Goal: Subscribe to service/newsletter

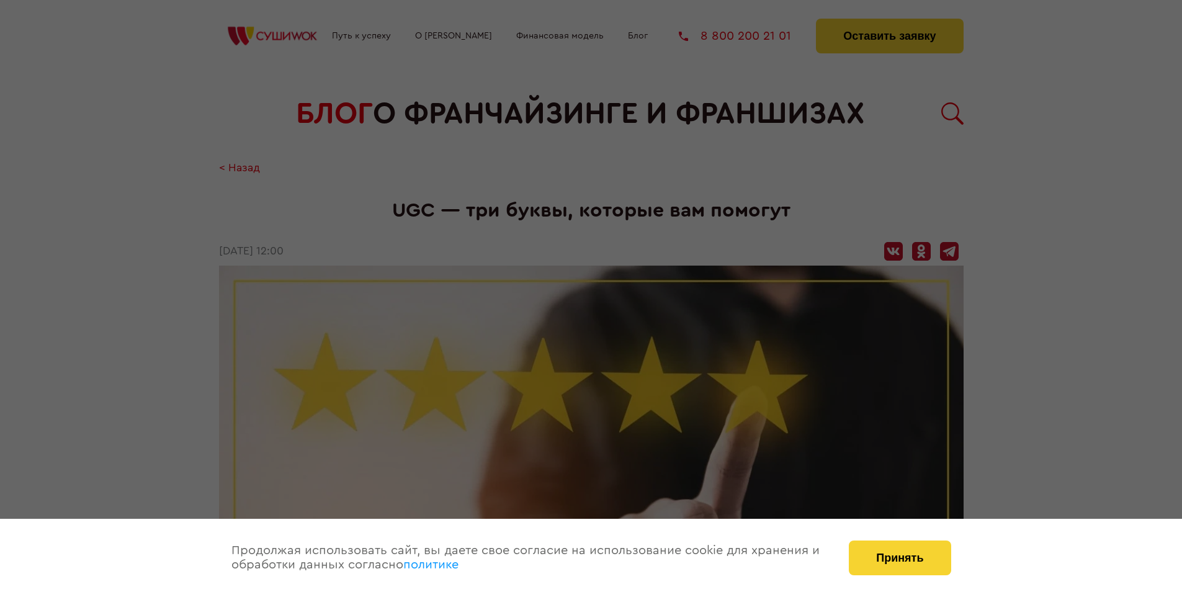
scroll to position [1521, 0]
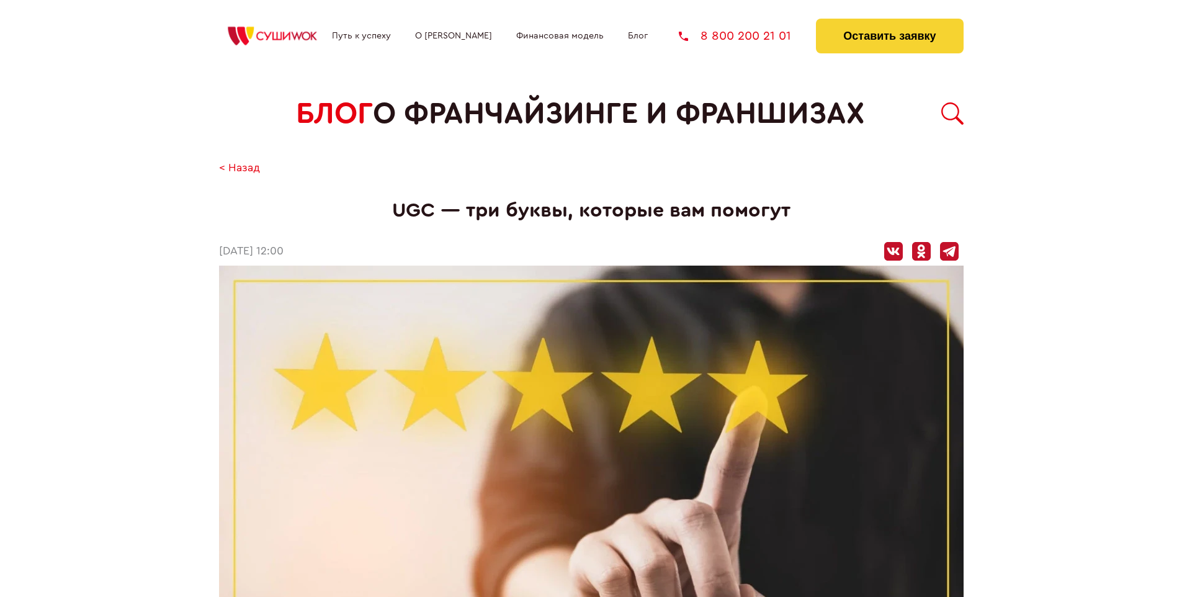
scroll to position [1521, 0]
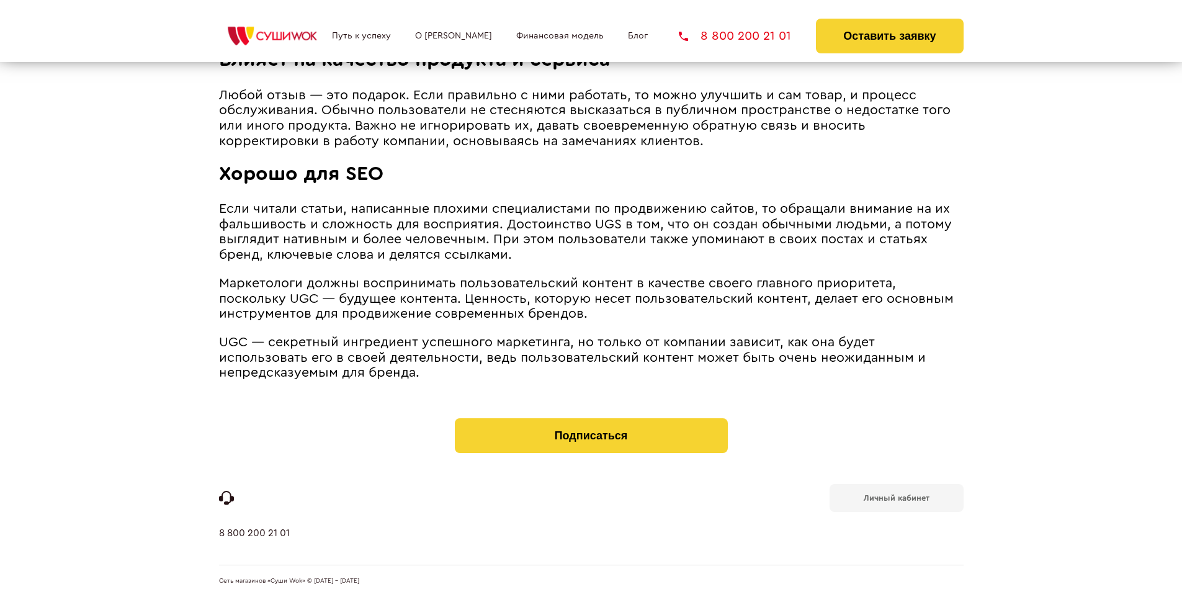
click at [896, 497] on b "Личный кабинет" at bounding box center [897, 498] width 66 height 8
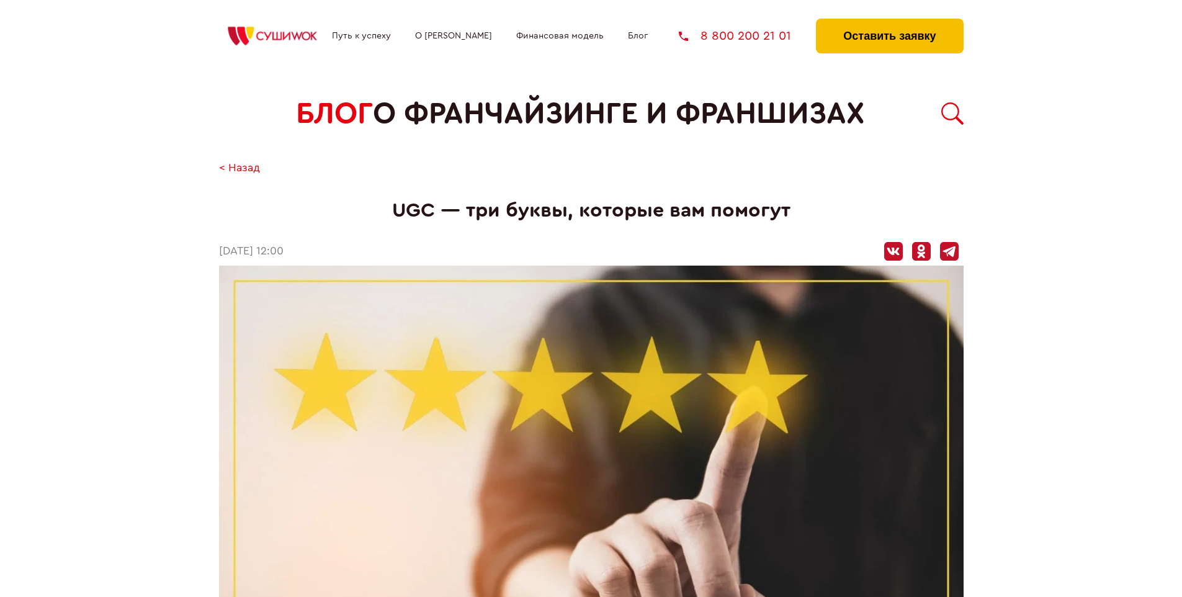
click at [889, 22] on button "Оставить заявку" at bounding box center [889, 36] width 147 height 35
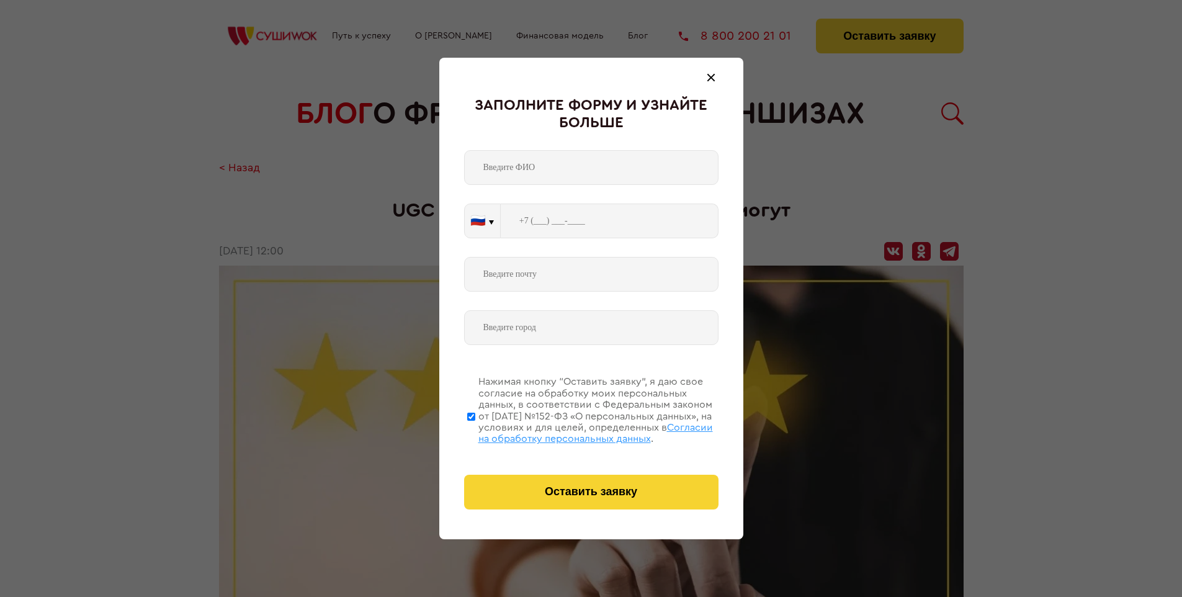
click at [575, 431] on span "Согласии на обработку персональных данных" at bounding box center [596, 433] width 235 height 21
click at [475, 431] on input "Нажимая кнопку “Оставить заявку”, я даю свое согласие на обработку моих персона…" at bounding box center [471, 416] width 8 height 99
checkbox input "false"
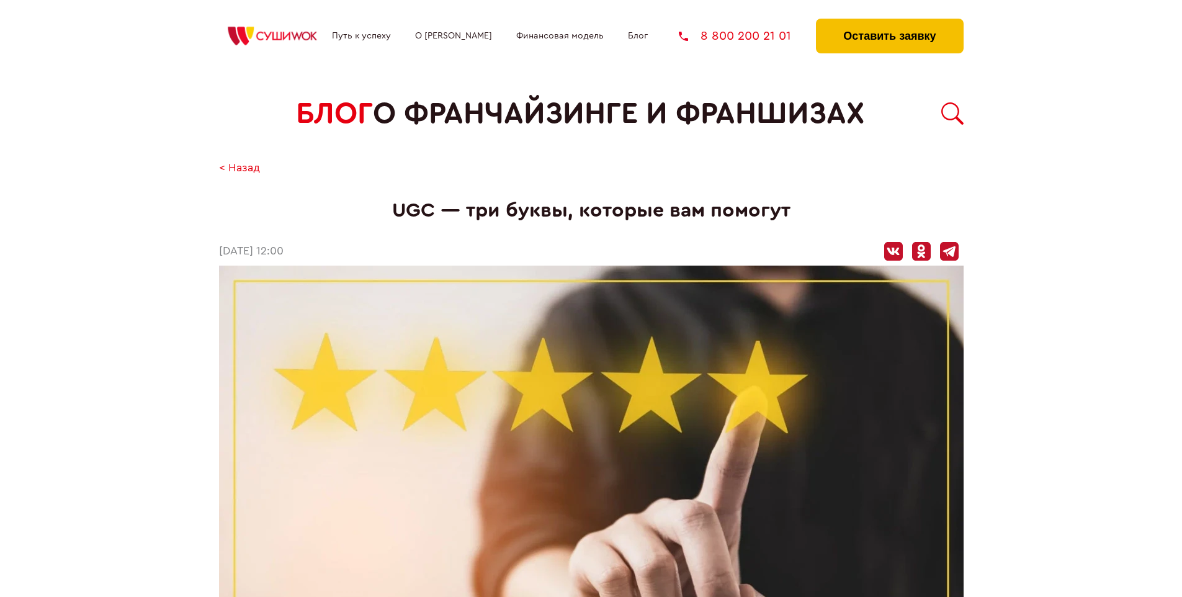
click at [889, 22] on button "Оставить заявку" at bounding box center [889, 36] width 147 height 35
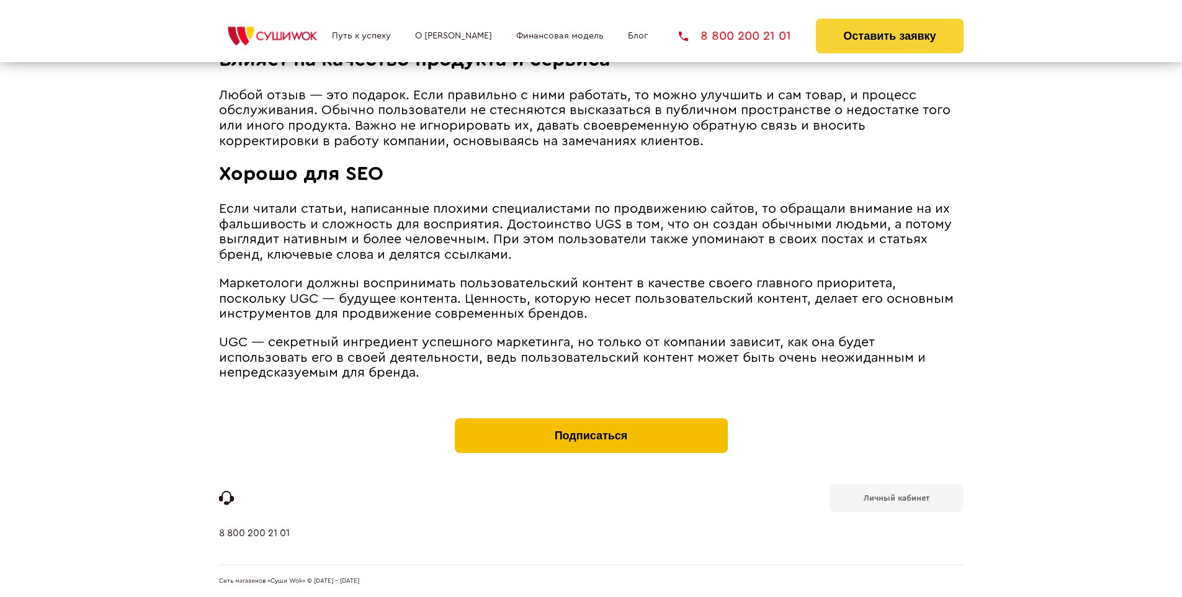
click at [591, 421] on button "Подписаться" at bounding box center [591, 435] width 273 height 35
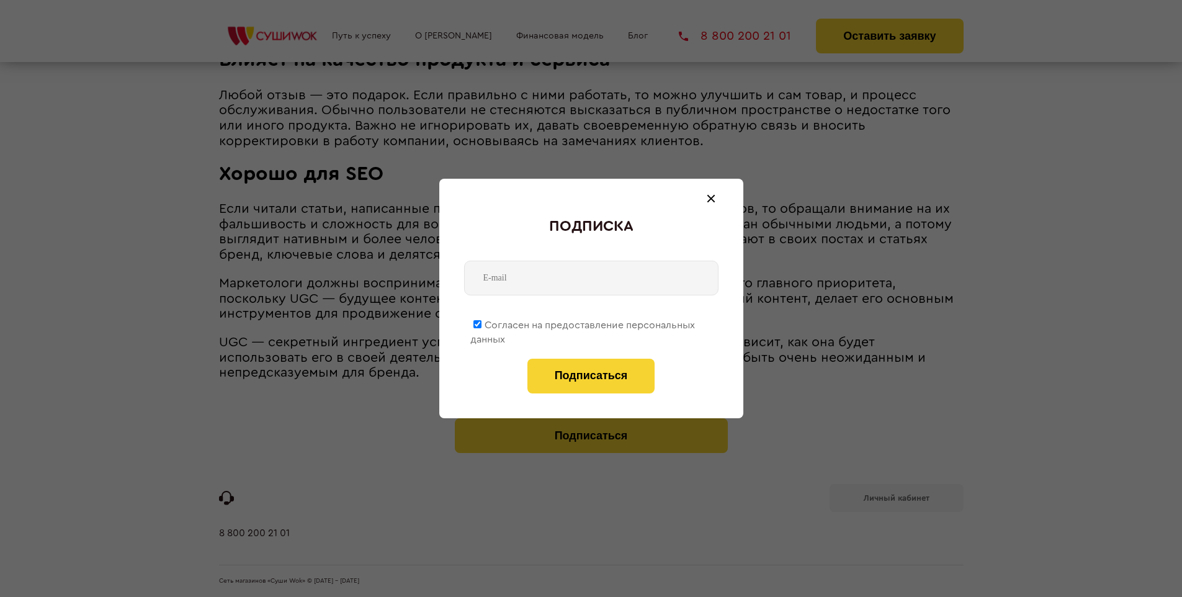
click at [583, 323] on span "Согласен на предоставление персональных данных" at bounding box center [582, 332] width 225 height 24
click at [482, 323] on input "Согласен на предоставление персональных данных" at bounding box center [478, 324] width 8 height 8
checkbox input "false"
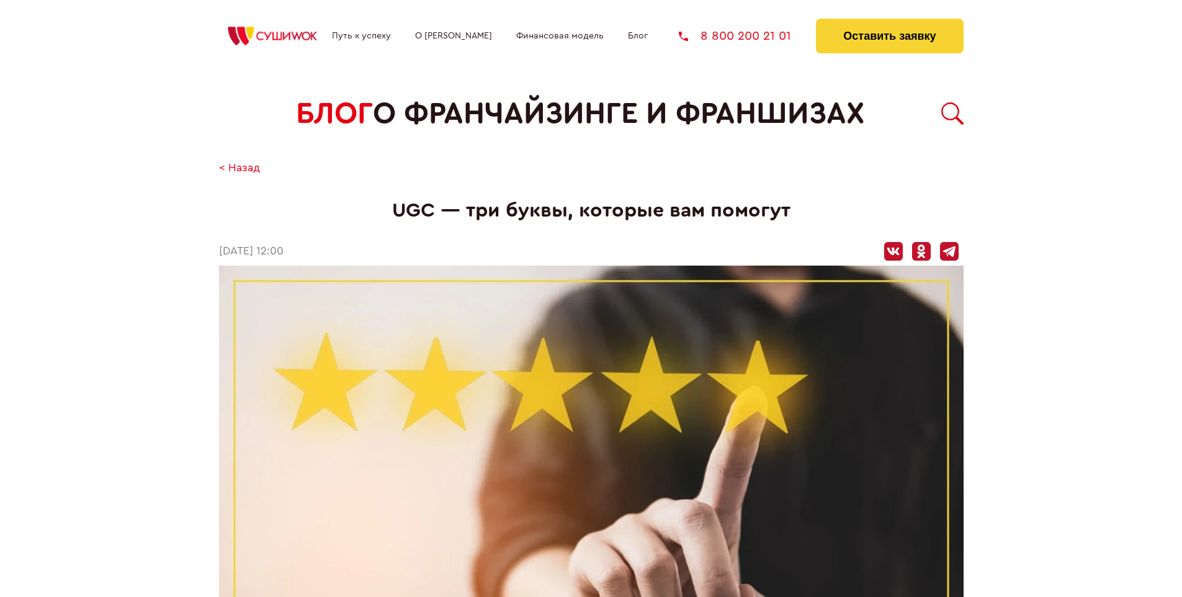
scroll to position [1521, 0]
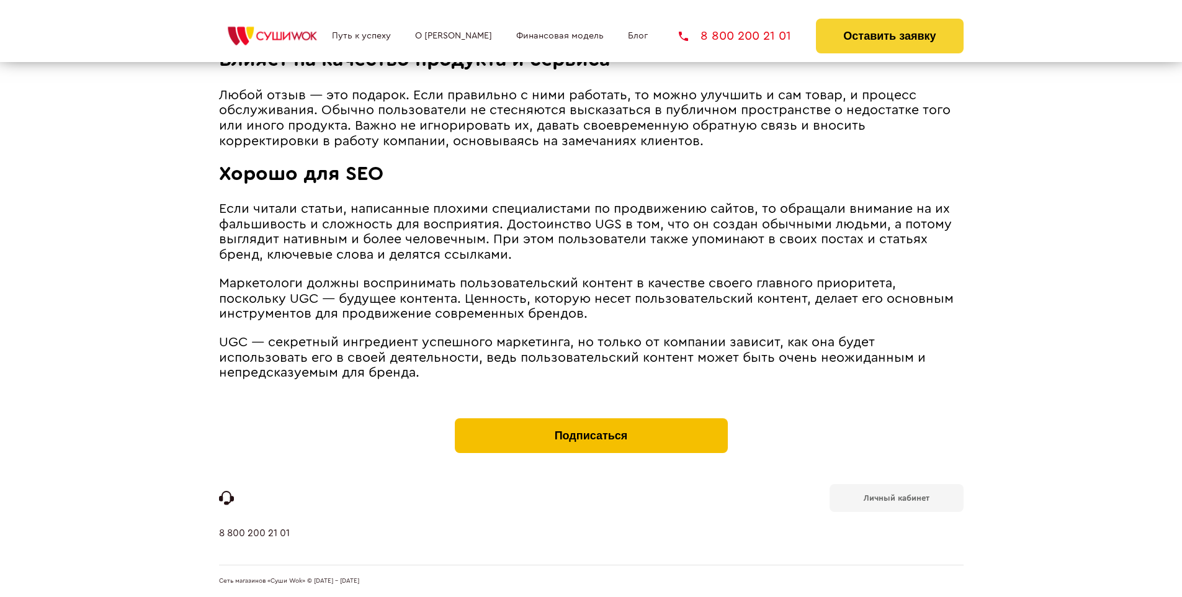
click at [591, 421] on button "Подписаться" at bounding box center [591, 435] width 273 height 35
